Goal: Information Seeking & Learning: Learn about a topic

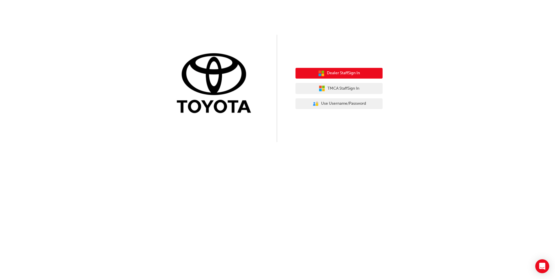
click at [341, 69] on button "Dealer Staff Sign In" at bounding box center [339, 73] width 87 height 11
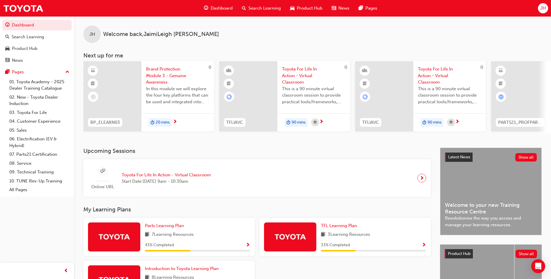
click at [170, 74] on span "Brand Protection Module 3 - Genuine Awareness" at bounding box center [177, 76] width 63 height 20
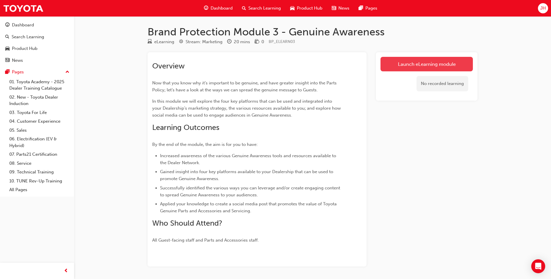
click at [430, 63] on link "Launch eLearning module" at bounding box center [426, 64] width 92 height 15
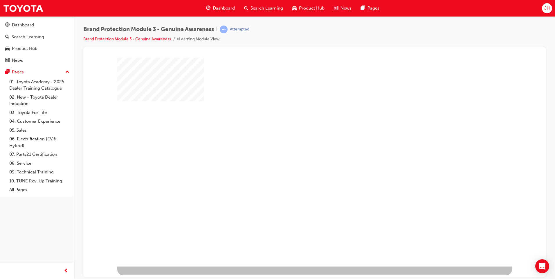
click at [298, 145] on div "play" at bounding box center [298, 145] width 0 height 0
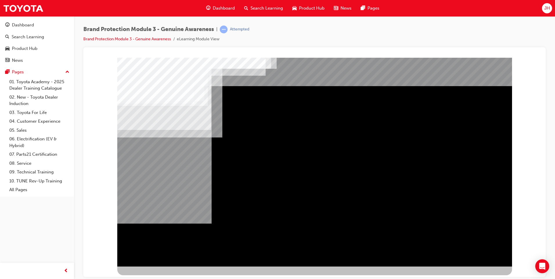
click at [154, 277] on div "NEXT Trigger this button to go to the next slide" at bounding box center [135, 282] width 37 height 10
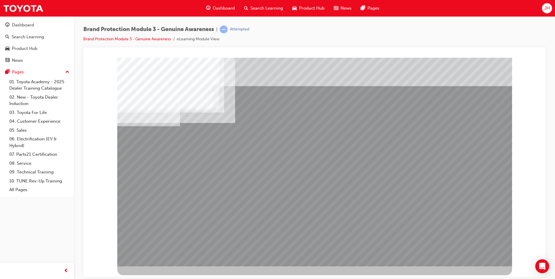
drag, startPoint x: 195, startPoint y: 230, endPoint x: 203, endPoint y: 231, distance: 7.6
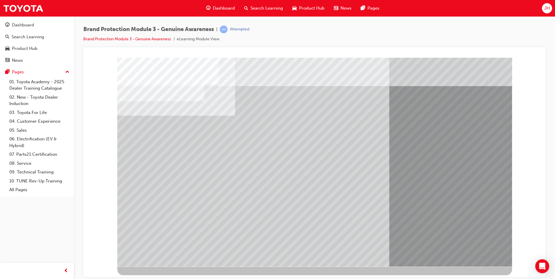
drag, startPoint x: 482, startPoint y: 252, endPoint x: 476, endPoint y: 249, distance: 6.8
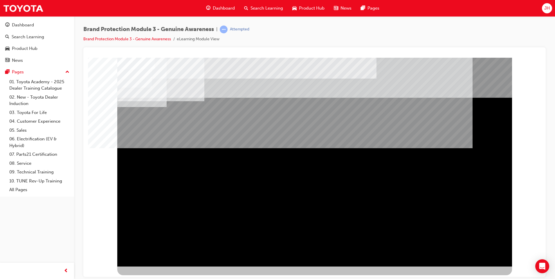
click at [154, 277] on div "NEXT Trigger this button to go to the next slide" at bounding box center [135, 282] width 37 height 10
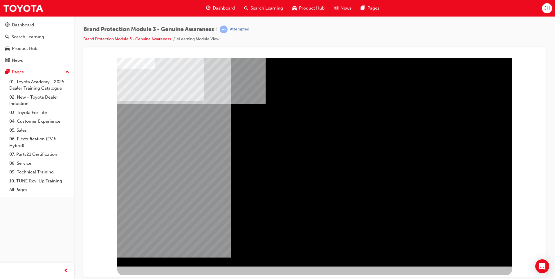
click at [154, 277] on div "NEXT Trigger this button to go to the next slide" at bounding box center [135, 282] width 37 height 10
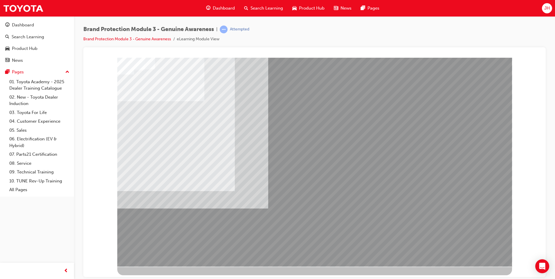
drag, startPoint x: 292, startPoint y: 231, endPoint x: 295, endPoint y: 232, distance: 2.9
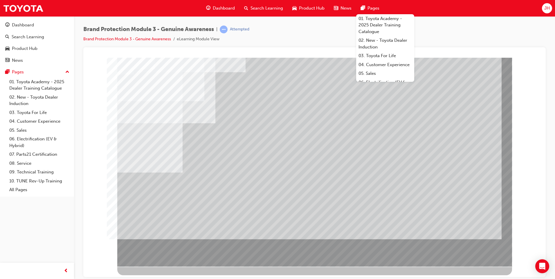
drag, startPoint x: 471, startPoint y: 253, endPoint x: 468, endPoint y: 256, distance: 4.5
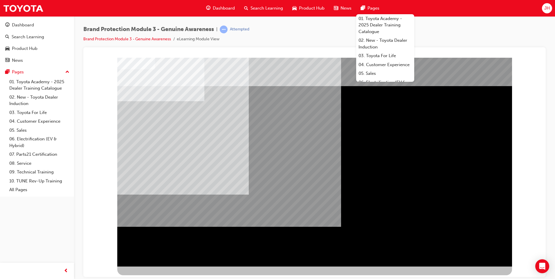
click at [296, 44] on div "Brand Protection Module 3 - Genuine Awareness | Attempted Brand Protection Modu…" at bounding box center [314, 37] width 462 height 22
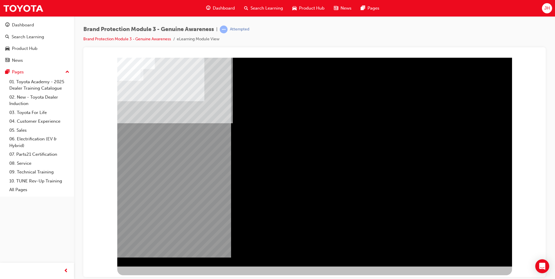
click at [154, 277] on div "NEXT Trigger this button to go to the next slide" at bounding box center [135, 282] width 37 height 10
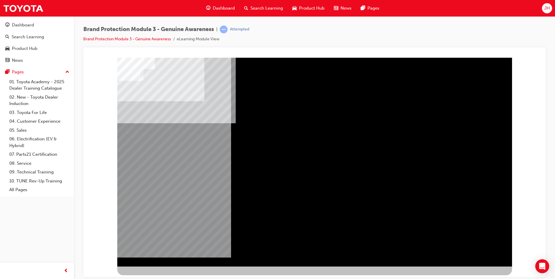
click at [154, 277] on div "NEXT Trigger this button to go to the next slide" at bounding box center [135, 282] width 37 height 10
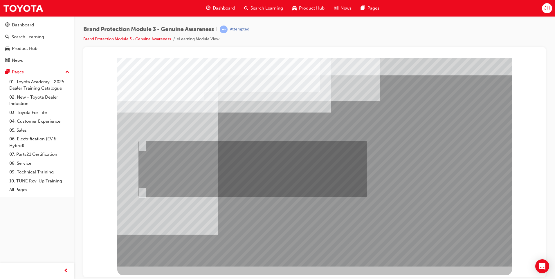
click at [143, 144] on input "Fred should send an email to Sarah and Jake via Showroom 360 that gives them a …" at bounding box center [141, 145] width 6 height 6
radio input "true"
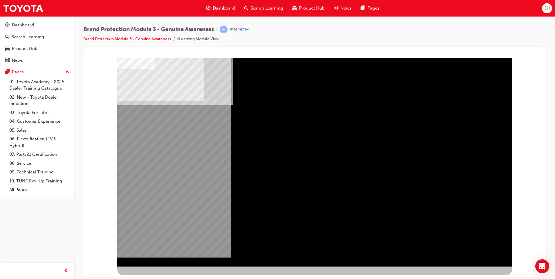
click at [154, 277] on div "NEXT Trigger this button to go to the next slide" at bounding box center [135, 282] width 37 height 10
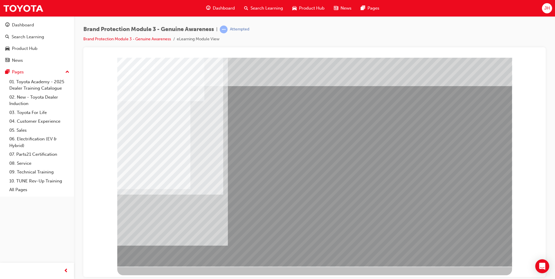
drag, startPoint x: 246, startPoint y: 201, endPoint x: 249, endPoint y: 216, distance: 14.7
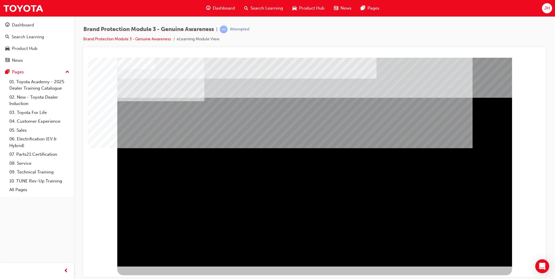
click at [154, 277] on div "NEXT Trigger this button to go to the next slide" at bounding box center [135, 282] width 37 height 10
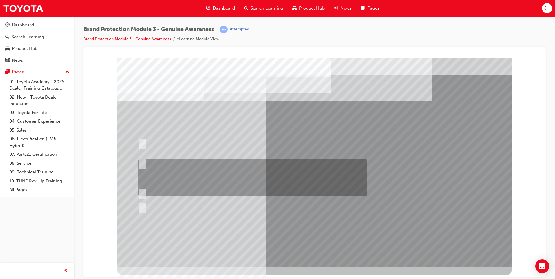
click at [142, 163] on input "Show the Guest Showroom 360 which showcases Toyota Genuine Accessories on each …" at bounding box center [141, 163] width 6 height 6
radio input "true"
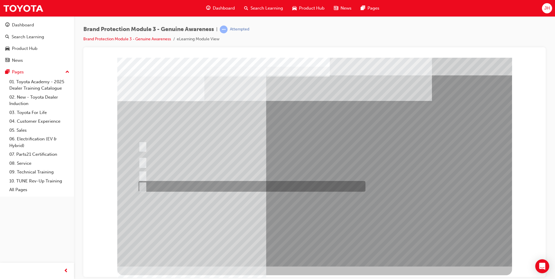
click at [143, 186] on input "AdBuilder, Showroom 360 and Toyota website." at bounding box center [141, 186] width 6 height 6
radio input "true"
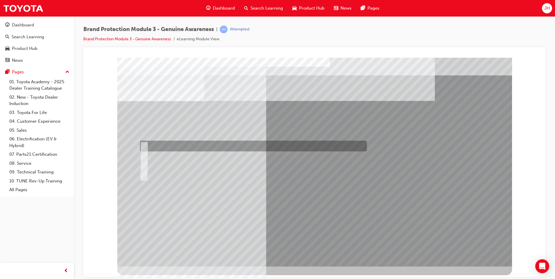
click at [142, 144] on input "Toyota website" at bounding box center [143, 146] width 6 height 6
radio input "true"
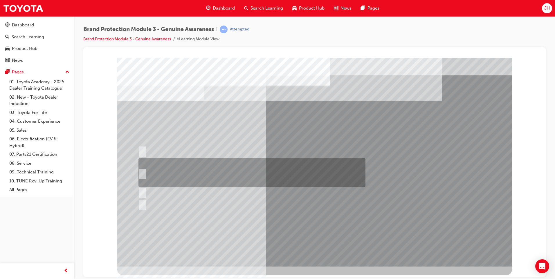
click at [144, 170] on input "Email the Toyota Brand Protection Team at brandprotection@toyota.com.au, a dire…" at bounding box center [141, 173] width 6 height 6
radio input "true"
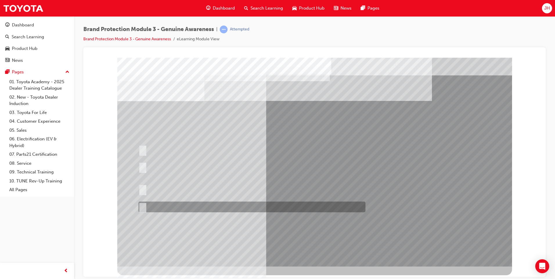
click at [144, 206] on input "All of the above." at bounding box center [141, 207] width 6 height 6
radio input "true"
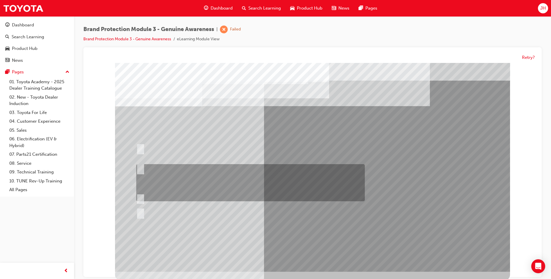
click at [141, 166] on input "Show the Guest Showroom 360 which showcases Toyota Genuine Accessories on each …" at bounding box center [139, 168] width 6 height 6
radio input "true"
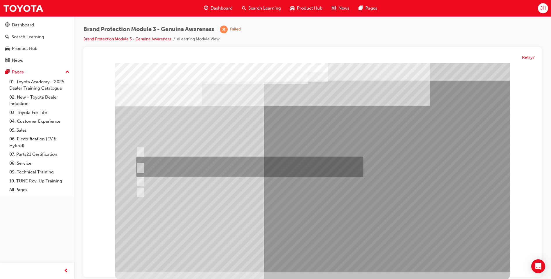
click at [140, 164] on div at bounding box center [248, 167] width 227 height 21
radio input "true"
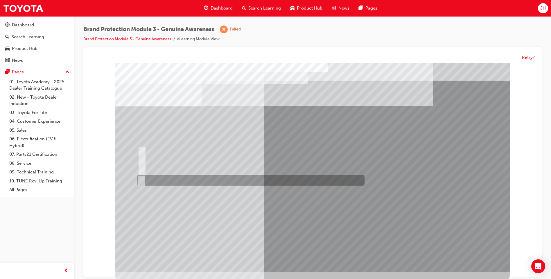
click at [140, 179] on input "B and C" at bounding box center [140, 181] width 6 height 6
radio input "true"
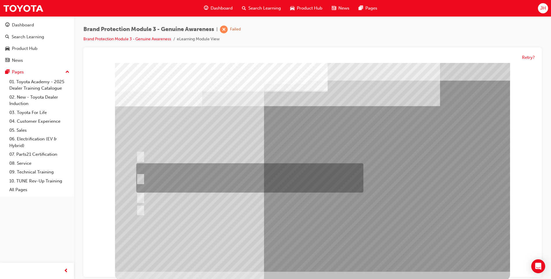
click at [140, 177] on input "Email the Toyota Brand Protection Team at brandprotection@toyota.com.au, a dire…" at bounding box center [139, 178] width 6 height 6
radio input "true"
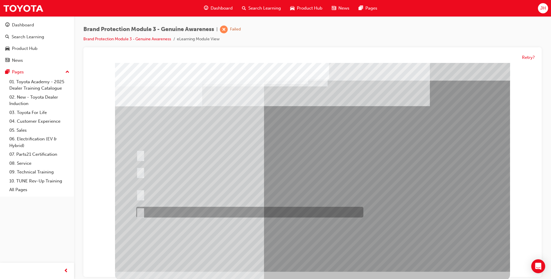
click at [141, 210] on input "All of the above." at bounding box center [139, 213] width 6 height 6
radio input "true"
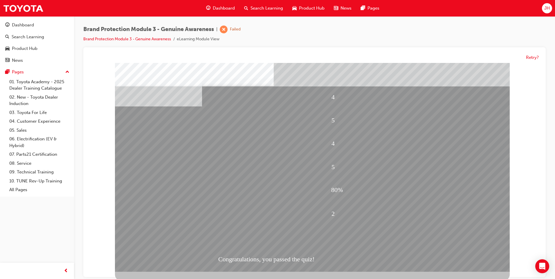
drag, startPoint x: 305, startPoint y: 239, endPoint x: 305, endPoint y: 244, distance: 4.9
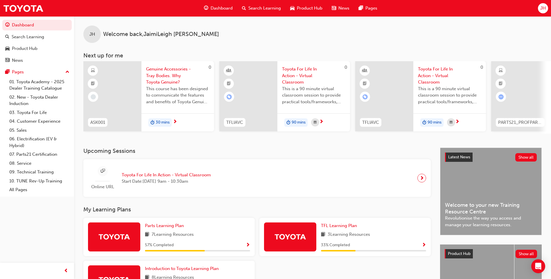
click at [169, 75] on span "Genuine Accessories - Tray Bodies. Why Toyota Genuine?" at bounding box center [177, 76] width 63 height 20
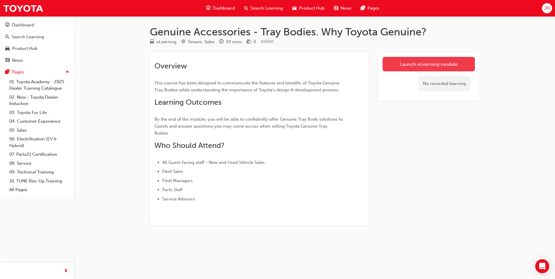
click at [440, 62] on link "Launch eLearning module" at bounding box center [429, 64] width 92 height 15
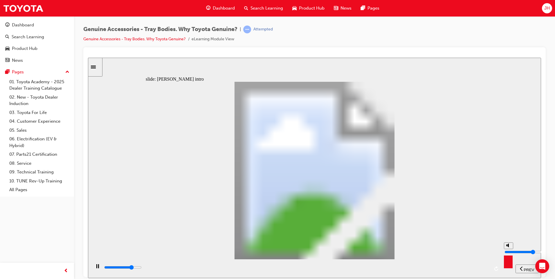
click at [507, 247] on icon "volume" at bounding box center [508, 245] width 5 height 4
type input "8000"
type input "0"
type input "9100"
type input "10"
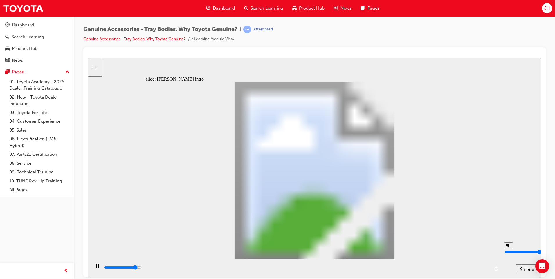
type input "9200"
type input "10"
click at [508, 250] on input "volume" at bounding box center [523, 252] width 37 height 5
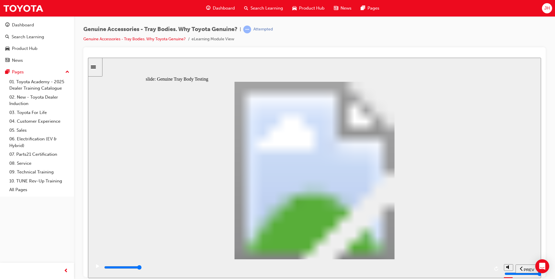
type input "21700"
type input "1"
drag, startPoint x: 249, startPoint y: 206, endPoint x: 249, endPoint y: 203, distance: 3.2
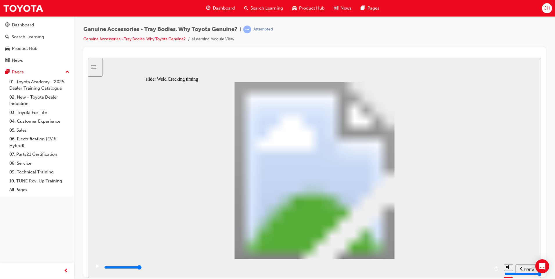
type input "8200"
drag, startPoint x: 163, startPoint y: 204, endPoint x: 195, endPoint y: 205, distance: 31.9
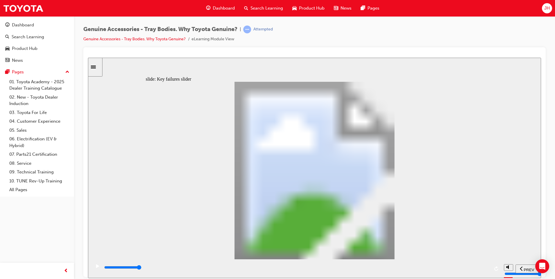
type input "2"
drag, startPoint x: 191, startPoint y: 205, endPoint x: 219, endPoint y: 204, distance: 27.9
type input "0"
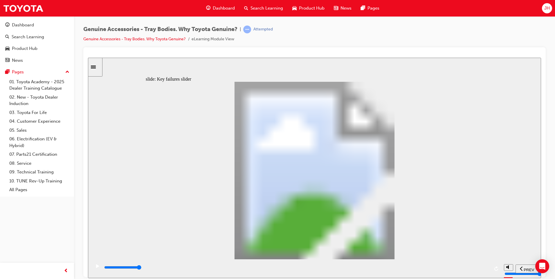
type input "3"
drag, startPoint x: 224, startPoint y: 206, endPoint x: 255, endPoint y: 208, distance: 30.9
drag, startPoint x: 252, startPoint y: 201, endPoint x: 274, endPoint y: 204, distance: 22.8
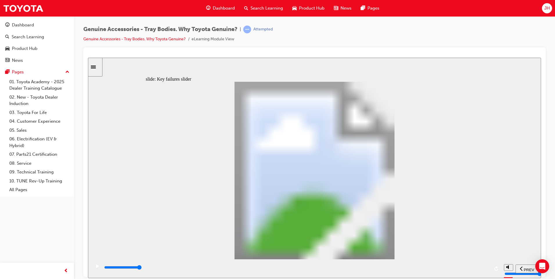
drag, startPoint x: 254, startPoint y: 205, endPoint x: 362, endPoint y: 210, distance: 108.1
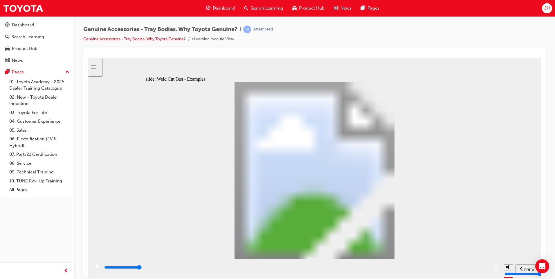
click at [96, 268] on icon "play/pause" at bounding box center [97, 266] width 3 height 4
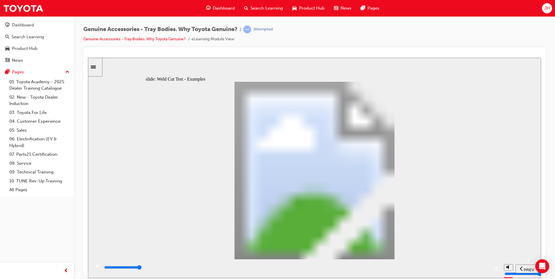
drag, startPoint x: 466, startPoint y: 95, endPoint x: 526, endPoint y: 96, distance: 59.8
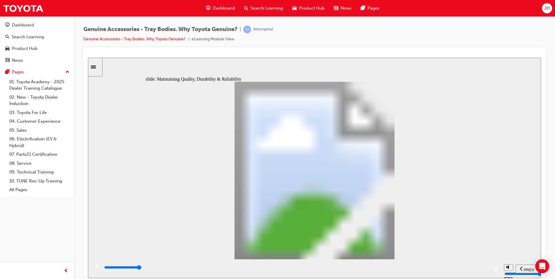
type input "12300"
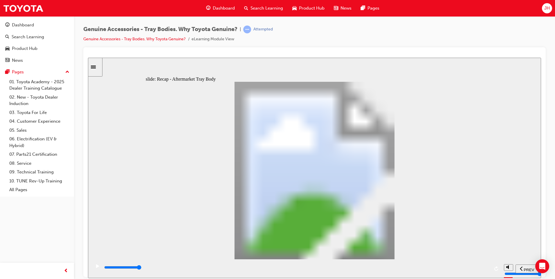
radio input "true"
drag, startPoint x: 391, startPoint y: 241, endPoint x: 394, endPoint y: 240, distance: 3.4
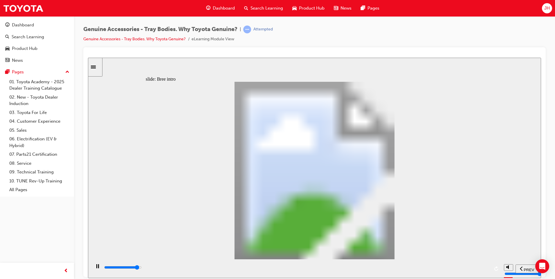
type input "0"
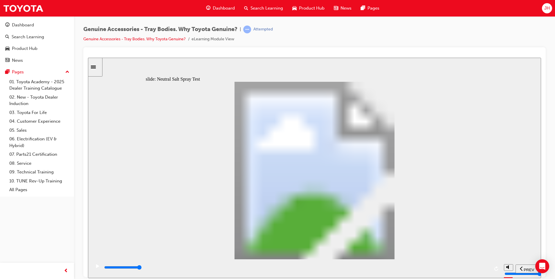
type input "1"
drag, startPoint x: 207, startPoint y: 204, endPoint x: 238, endPoint y: 204, distance: 31.1
type input "6300"
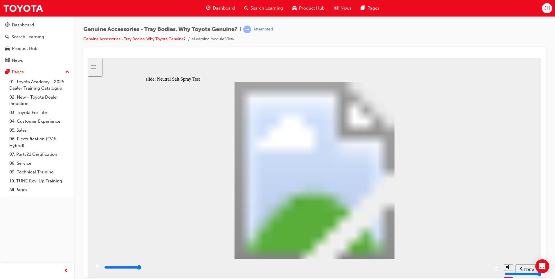
type input "5"
type input "100"
type input "6"
type input "100"
type input "7"
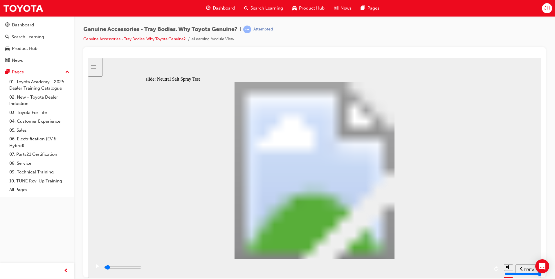
click at [336, 214] on div "Signs of corrosion started at 10hrs into the test! Oval 2 thumbs down icon 1 Fr…" at bounding box center [315, 173] width 338 height 183
type input "1700"
type input "6"
drag, startPoint x: 340, startPoint y: 205, endPoint x: 324, endPoint y: 204, distance: 16.0
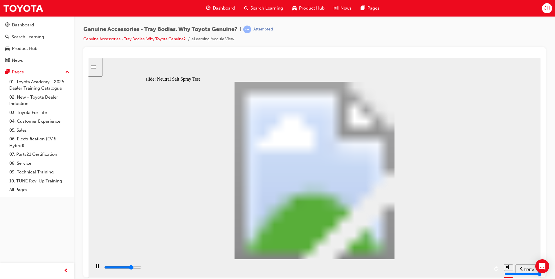
type input "6000"
type input "7"
type input "100"
type input "8"
drag, startPoint x: 326, startPoint y: 201, endPoint x: 361, endPoint y: 205, distance: 35.0
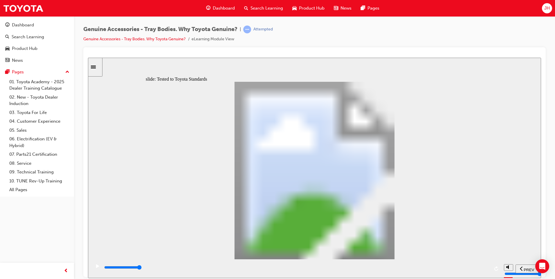
type input "13400"
radio input "true"
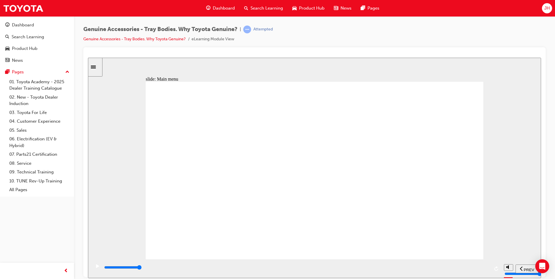
type input "100"
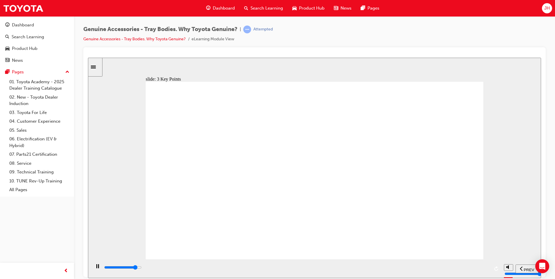
type input "9000"
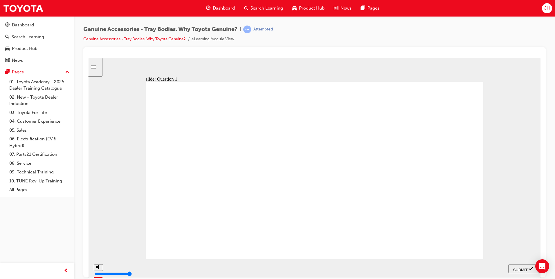
radio input "true"
click at [525, 268] on span "SUBMIT" at bounding box center [520, 270] width 15 height 4
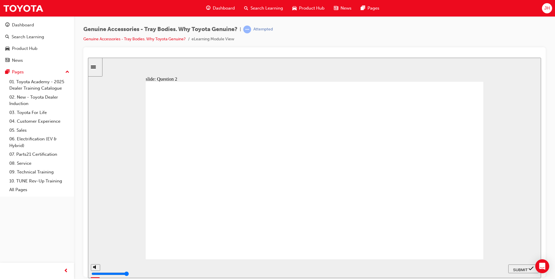
radio input "true"
click at [522, 269] on span "SUBMIT" at bounding box center [520, 270] width 15 height 4
radio input "true"
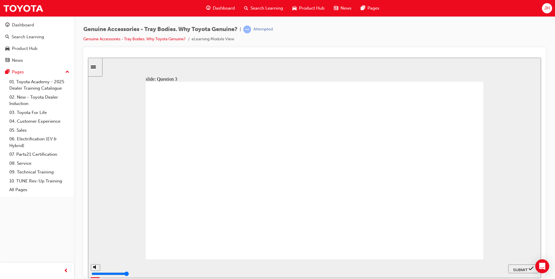
click at [522, 269] on span "SUBMIT" at bounding box center [520, 270] width 15 height 4
radio input "true"
click at [519, 268] on span "SUBMIT" at bounding box center [520, 270] width 15 height 4
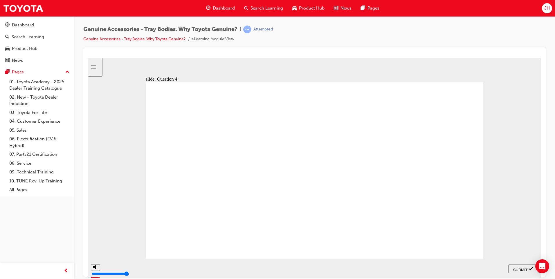
radio input "true"
click at [528, 268] on span "SUBMIT" at bounding box center [520, 270] width 15 height 4
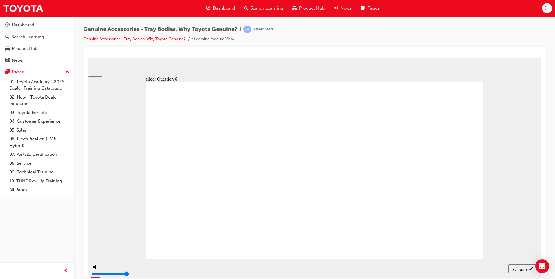
radio input "true"
click at [525, 270] on span "SUBMIT" at bounding box center [520, 270] width 15 height 4
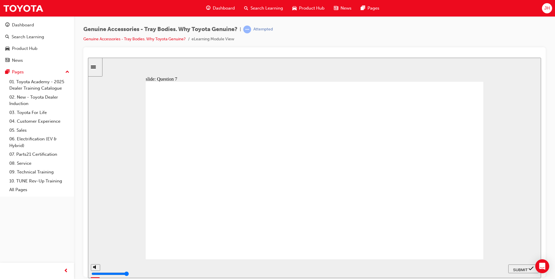
radio input "true"
click at [519, 269] on span "SUBMIT" at bounding box center [520, 270] width 15 height 4
radio input "true"
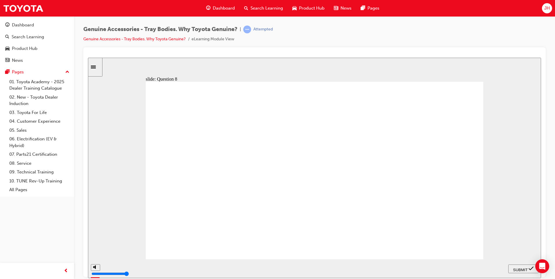
click at [523, 268] on span "SUBMIT" at bounding box center [520, 270] width 15 height 4
radio input "true"
click at [521, 269] on span "SUBMIT" at bounding box center [520, 270] width 15 height 4
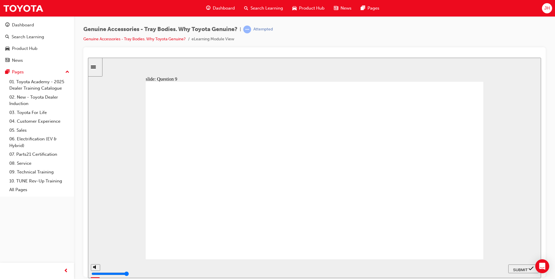
radio input "true"
click at [520, 269] on span "SUBMIT" at bounding box center [520, 270] width 15 height 4
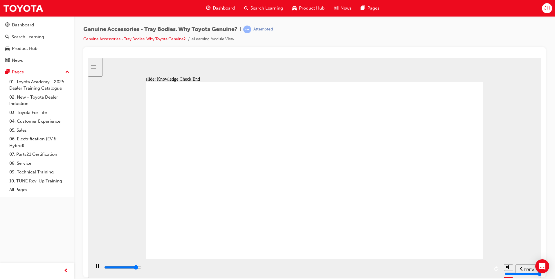
type input "21500"
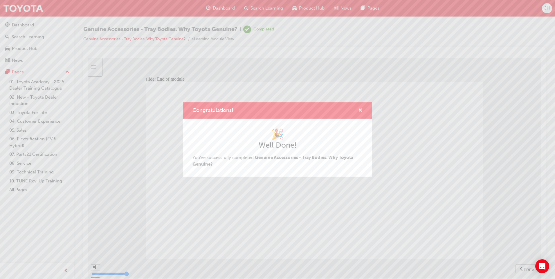
click at [360, 110] on span "cross-icon" at bounding box center [360, 110] width 4 height 5
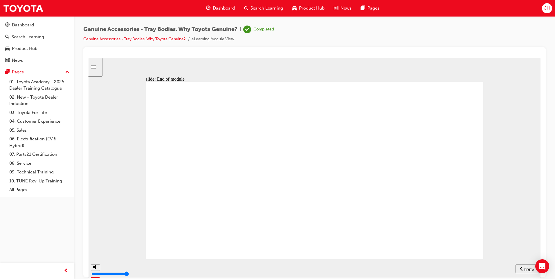
click at [224, 7] on span "Dashboard" at bounding box center [224, 8] width 22 height 7
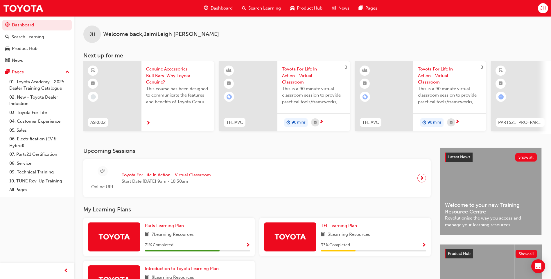
click at [168, 75] on span "Genuine Accessories - Bull Bars. Why Toyota Genuine?" at bounding box center [177, 76] width 63 height 20
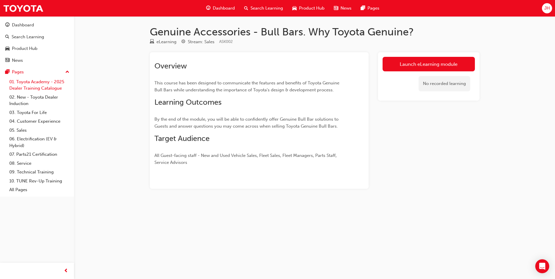
click at [38, 84] on link "01. Toyota Academy - 2025 Dealer Training Catalogue" at bounding box center [39, 85] width 65 height 15
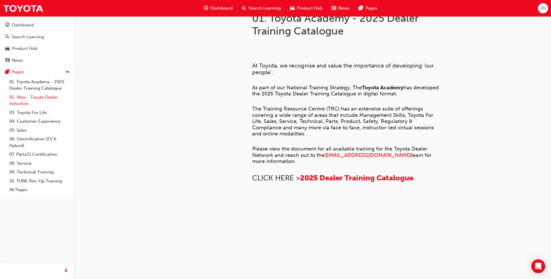
scroll to position [179, 0]
click at [36, 97] on link "02. New - Toyota Dealer Induction" at bounding box center [39, 100] width 65 height 15
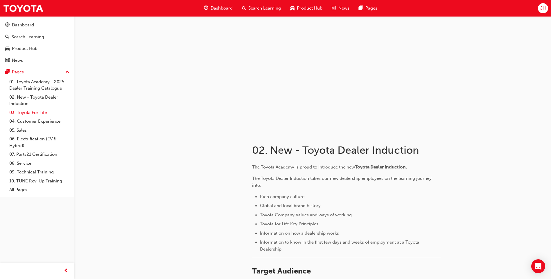
click at [23, 113] on link "03. Toyota For Life" at bounding box center [39, 112] width 65 height 9
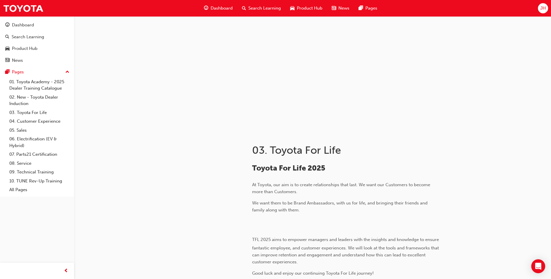
click at [218, 7] on span "Dashboard" at bounding box center [221, 8] width 22 height 7
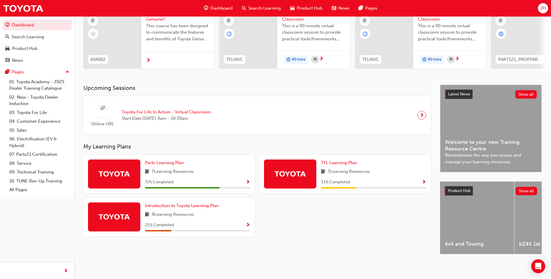
scroll to position [68, 0]
click at [248, 180] on span "Show Progress" at bounding box center [248, 182] width 4 height 5
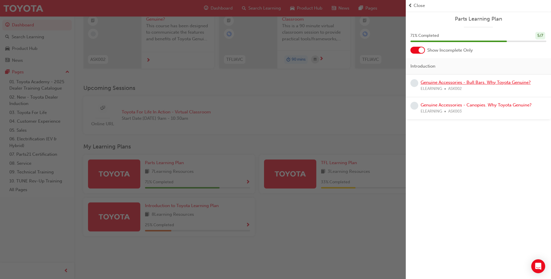
click at [468, 83] on link "Genuine Accessories - Bull Bars. Why Toyota Genuine?" at bounding box center [475, 82] width 110 height 5
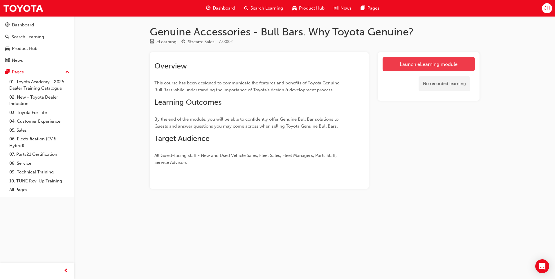
click at [440, 64] on link "Launch eLearning module" at bounding box center [429, 64] width 92 height 15
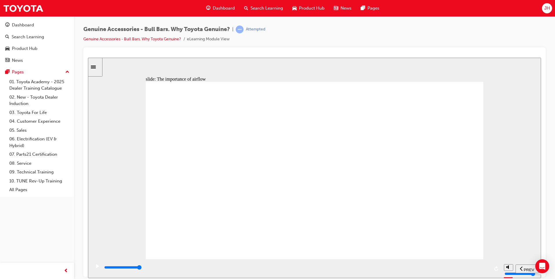
click at [97, 268] on icon "play/pause" at bounding box center [97, 266] width 3 height 4
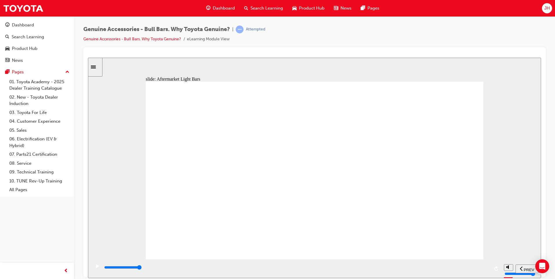
drag, startPoint x: 410, startPoint y: 120, endPoint x: 423, endPoint y: 117, distance: 12.9
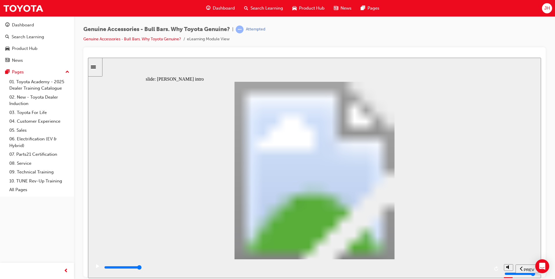
type input "8500"
type input "102"
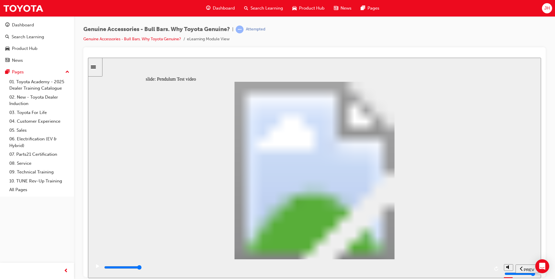
type input "5100"
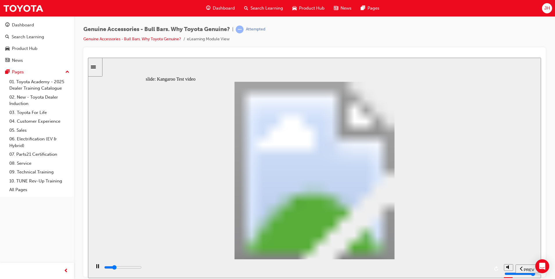
type input "0"
type input "5100"
type input "0"
type input "5200"
type input "0"
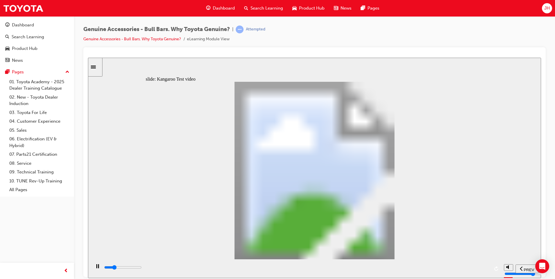
type input "5200"
type input "0"
type input "5200"
type input "0"
type input "5200"
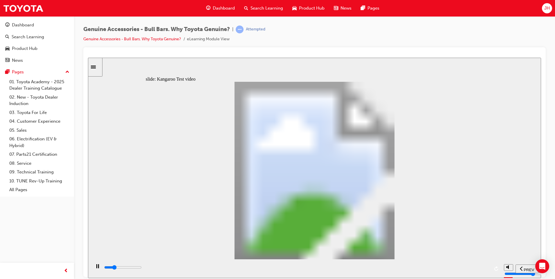
type input "0"
type input "5200"
type input "0"
type input "5200"
type input "0"
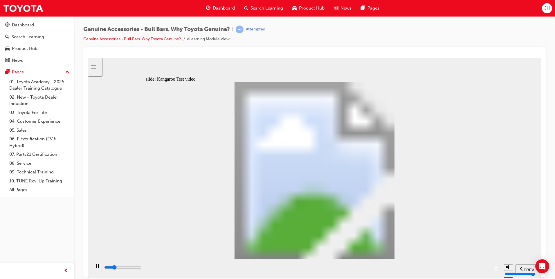
type input "5300"
type input "0"
type input "5300"
type input "0"
type input "5300"
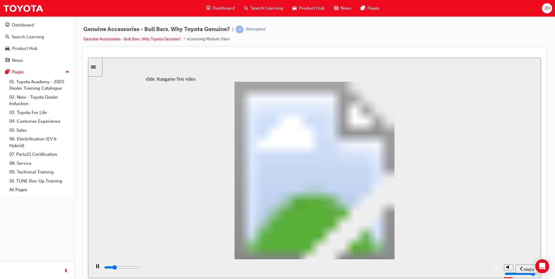
type input "0"
type input "5300"
type input "0"
type input "5300"
type input "0"
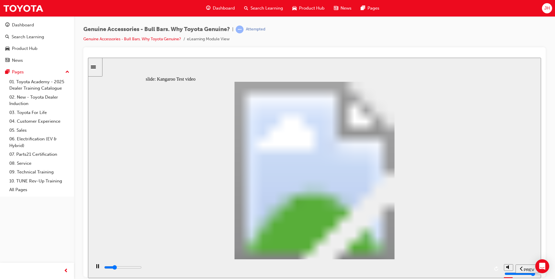
type input "5300"
type input "0"
type input "5400"
type input "0"
type input "5700"
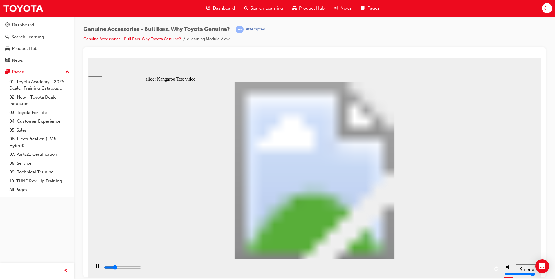
type input "1"
type input "5900"
type input "1"
type input "6200"
type input "1"
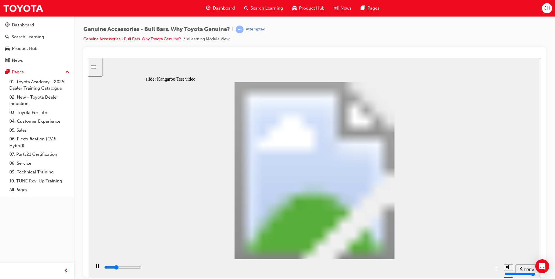
type input "6400"
type input "2"
type input "6700"
type input "2"
type input "7000"
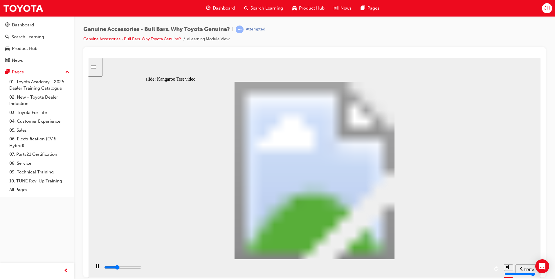
type input "2"
type input "7200"
type input "2"
type input "7500"
type input "3"
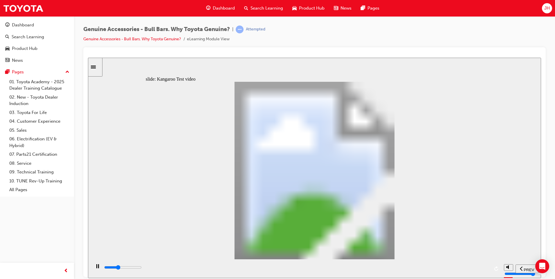
type input "7800"
type input "3"
type input "8000"
type input "3"
type input "8300"
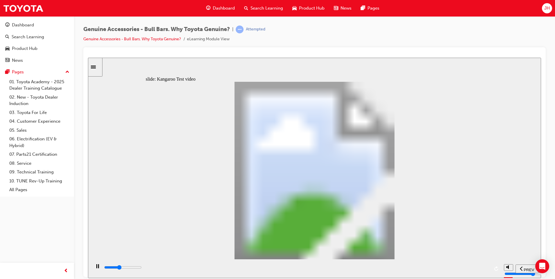
type input "3"
type input "8600"
type input "4"
type input "8800"
type input "4"
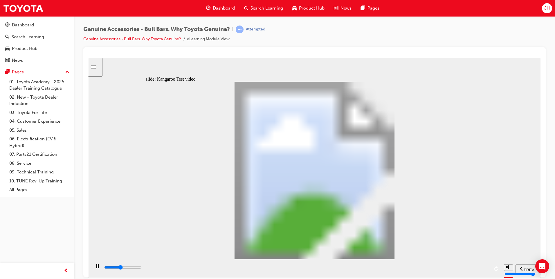
type input "9100"
type input "4"
type input "9400"
type input "4"
type input "9600"
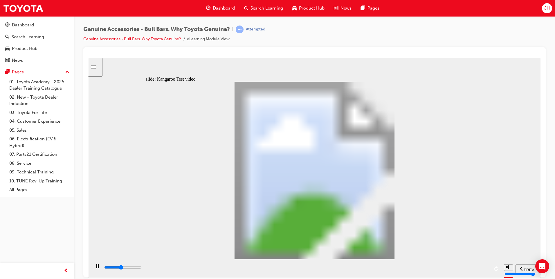
type input "5"
type input "9900"
type input "5"
type input "10200"
type input "5"
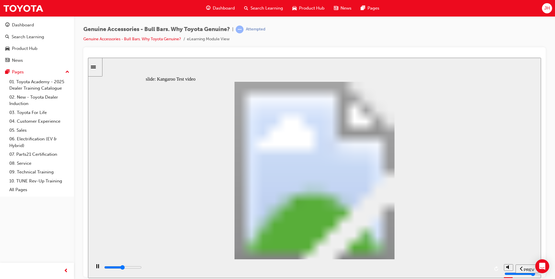
type input "10400"
type input "6"
type input "10700"
type input "6"
type input "11000"
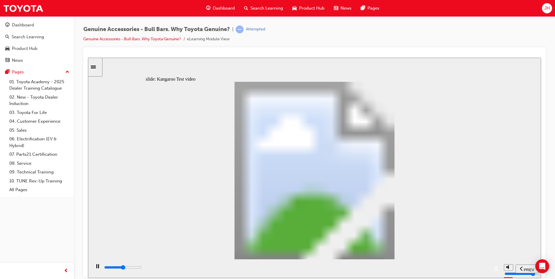
type input "6"
type input "11200"
type input "6"
type input "11500"
type input "7"
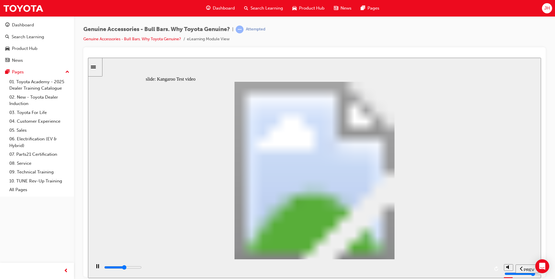
type input "11800"
type input "7"
type input "12000"
type input "7"
type input "12300"
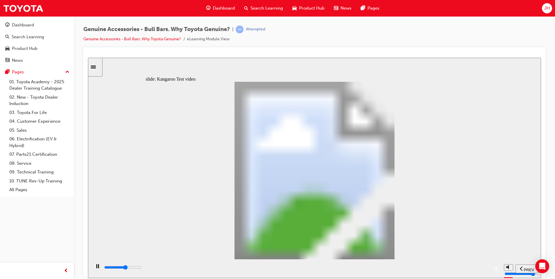
type input "7"
type input "12600"
type input "8"
type input "12800"
type input "8"
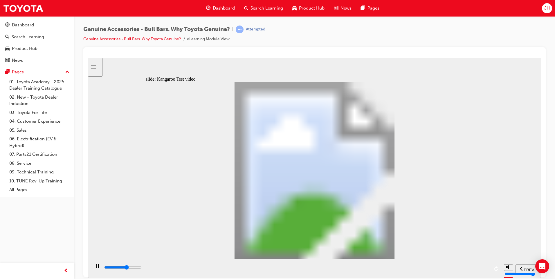
type input "13100"
type input "8"
type input "13300"
type input "8"
type input "13600"
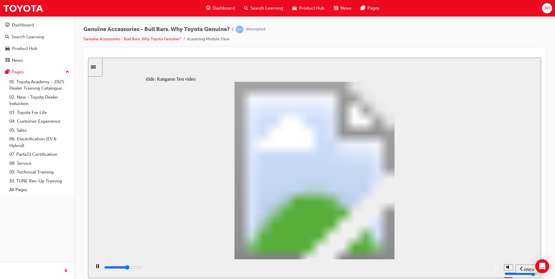
type input "9"
type input "13900"
type input "9"
type input "14100"
type input "9"
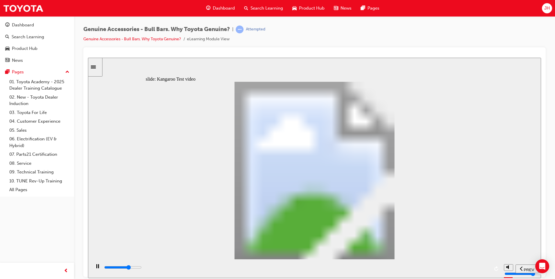
type input "14400"
type input "10"
type input "14700"
type input "10"
type input "14900"
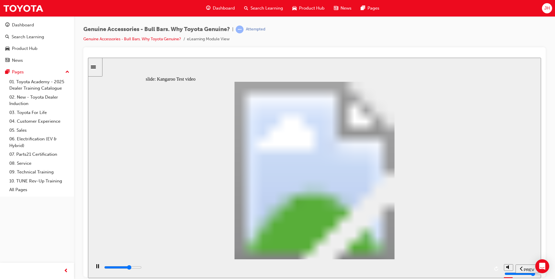
type input "10"
type input "15200"
type input "10"
type input "15500"
type input "11"
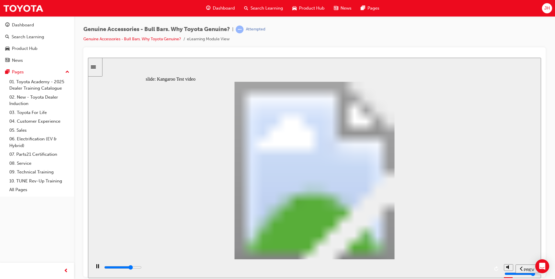
type input "15700"
type input "11"
type input "16000"
type input "11"
type input "16300"
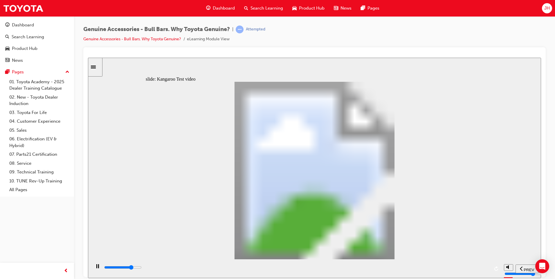
type input "11"
type input "16500"
type input "12"
type input "16800"
type input "12"
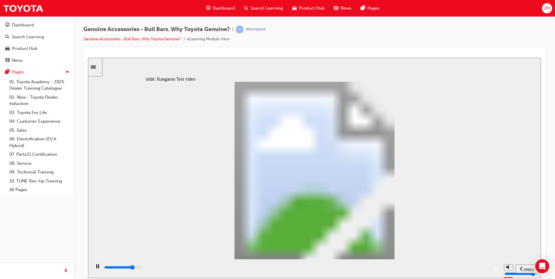
type input "17100"
type input "12"
type input "17300"
type input "12"
type input "17600"
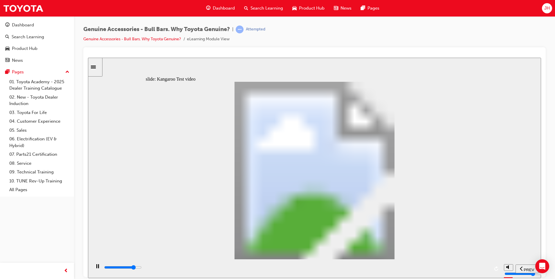
type input "13"
type input "17900"
type input "13"
type input "18100"
type input "13"
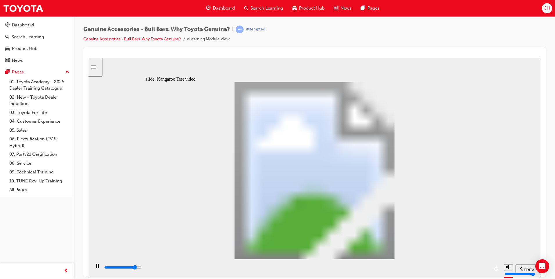
type input "18400"
type input "13"
type input "18700"
type input "14"
type input "18900"
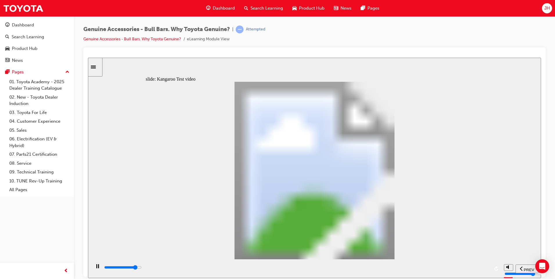
type input "14"
type input "19200"
type input "14"
type input "19400"
type input "15"
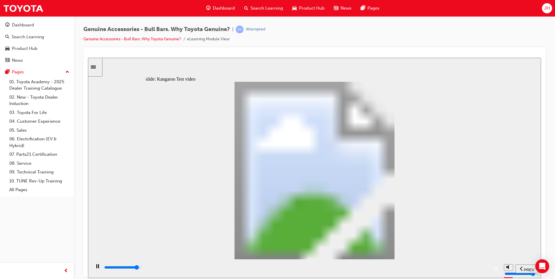
type input "19700"
type input "15"
type input "20000"
type input "15"
type input "20200"
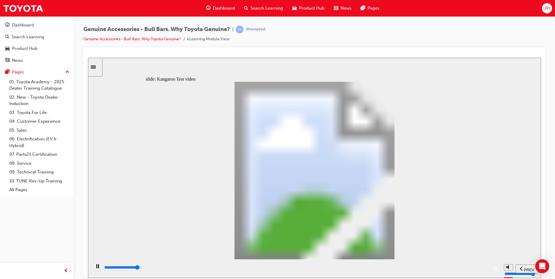
type input "15"
type input "20500"
type input "16"
type input "20800"
type input "16"
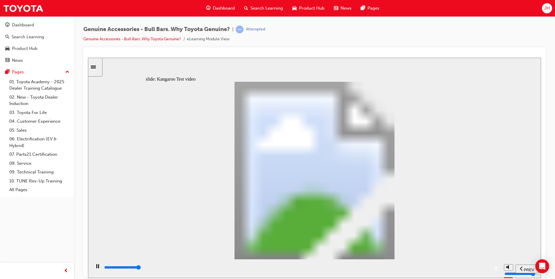
type input "21000"
type input "16"
type input "21300"
type input "16"
type input "21500"
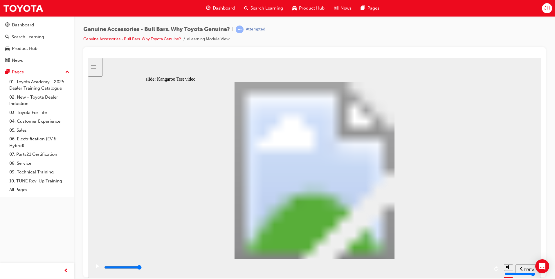
type input "17"
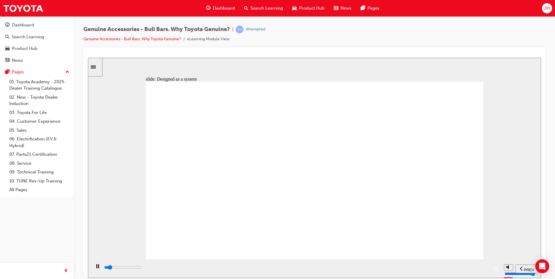
type input "800"
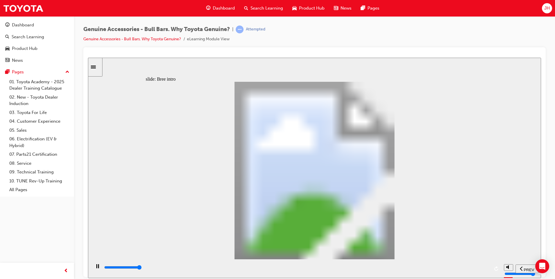
type input "23900"
